Goal: Find specific page/section: Find specific page/section

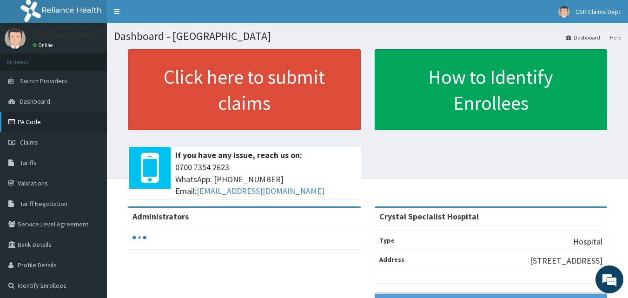
click at [30, 121] on link "PA Code" at bounding box center [53, 122] width 107 height 20
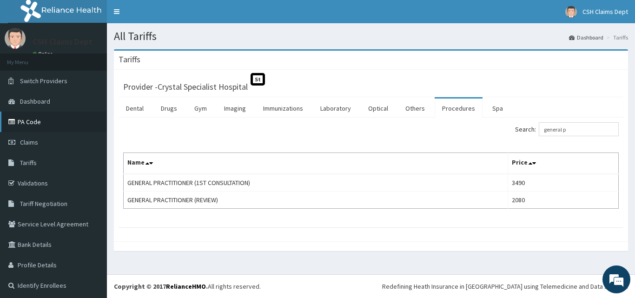
click at [29, 121] on link "PA Code" at bounding box center [53, 122] width 107 height 20
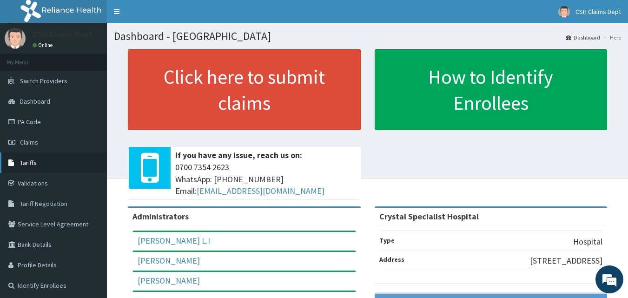
click at [29, 160] on span "Tariffs" at bounding box center [28, 163] width 17 height 8
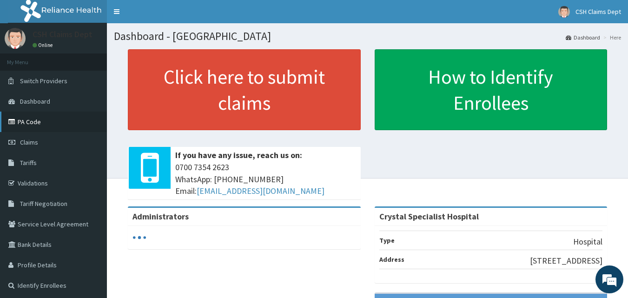
click at [34, 121] on link "PA Code" at bounding box center [53, 122] width 107 height 20
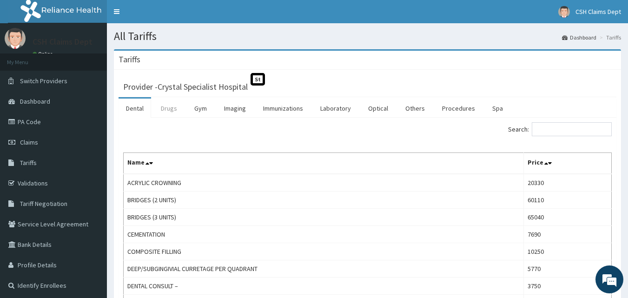
click at [166, 111] on link "Drugs" at bounding box center [169, 109] width 31 height 20
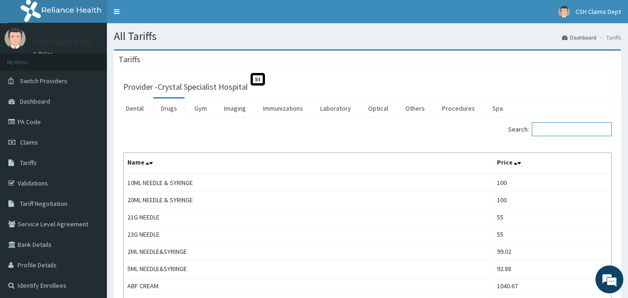
click at [554, 128] on input "Search:" at bounding box center [572, 129] width 80 height 14
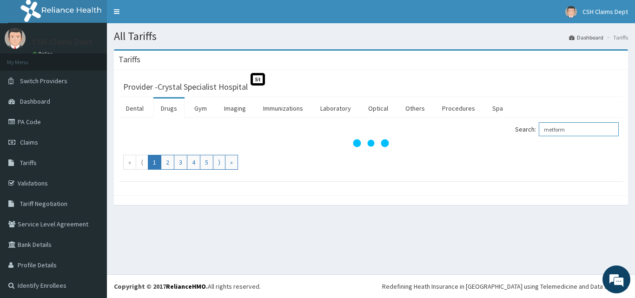
type input "metform"
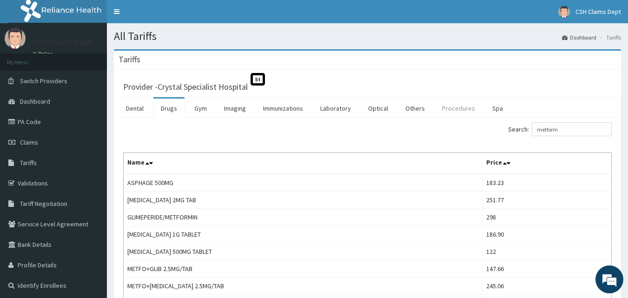
click at [449, 104] on link "Procedures" at bounding box center [459, 109] width 48 height 20
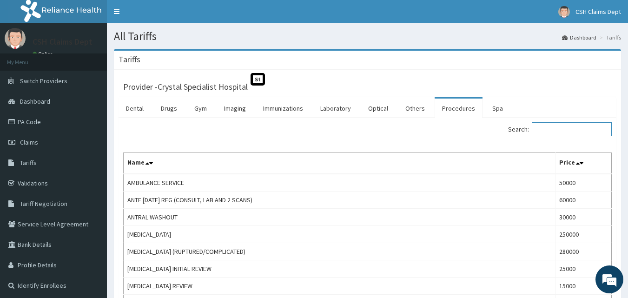
click at [556, 125] on input "Search:" at bounding box center [572, 129] width 80 height 14
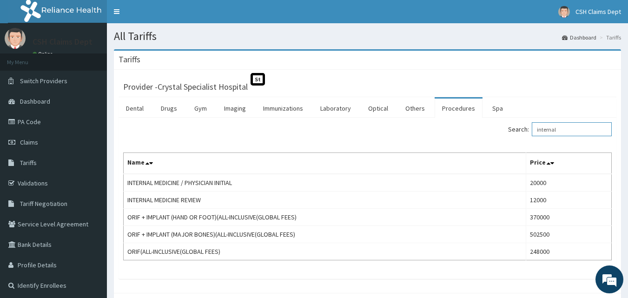
type input "internal"
